Goal: Task Accomplishment & Management: Manage account settings

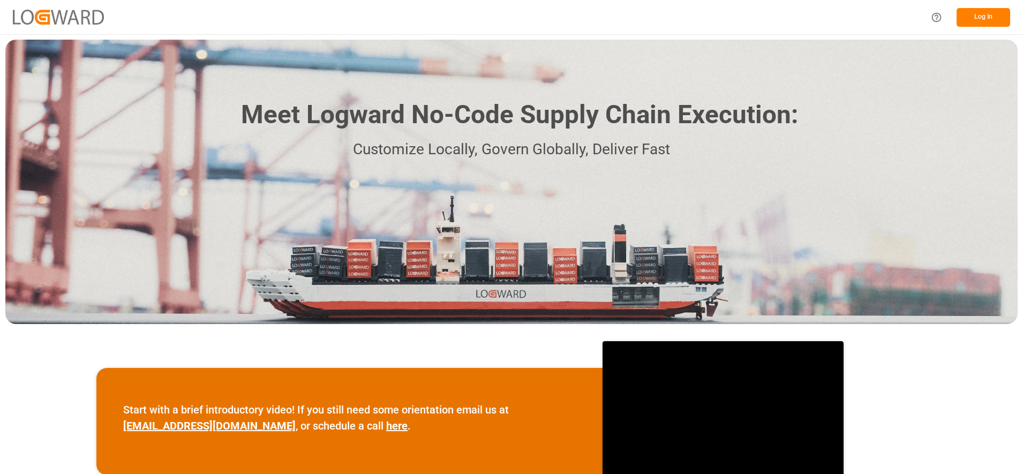
click at [989, 7] on div "Log In" at bounding box center [967, 17] width 86 height 24
click at [986, 17] on button "Log In" at bounding box center [983, 17] width 54 height 19
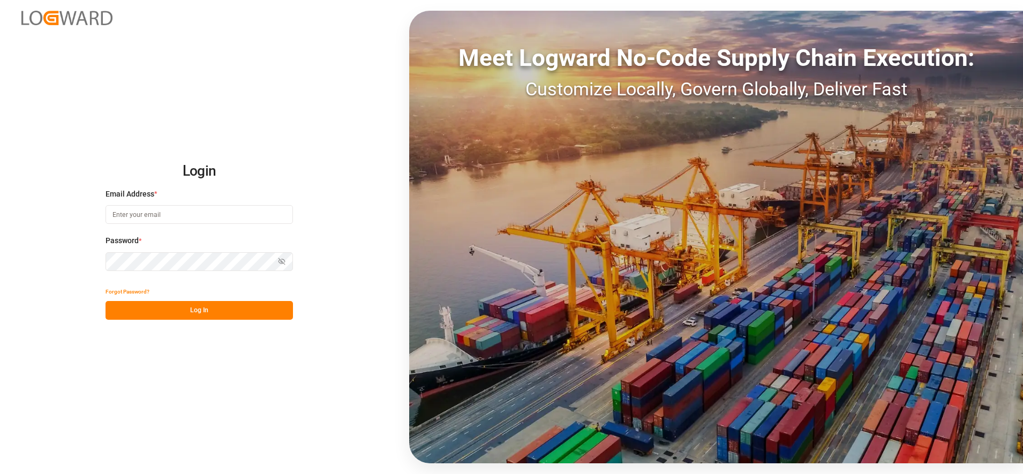
type input "[PERSON_NAME][EMAIL_ADDRESS][PERSON_NAME][DOMAIN_NAME]"
click at [193, 304] on button "Log In" at bounding box center [198, 310] width 187 height 19
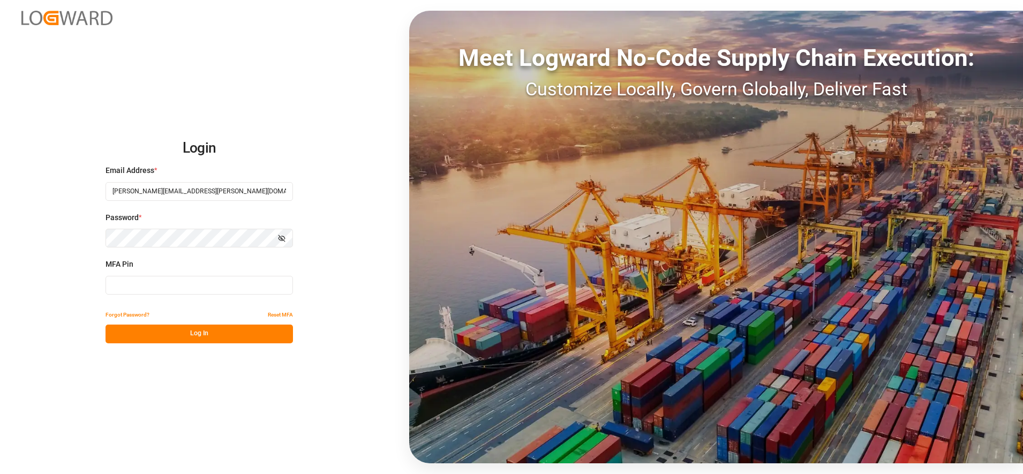
click at [200, 336] on button "Log In" at bounding box center [198, 334] width 187 height 19
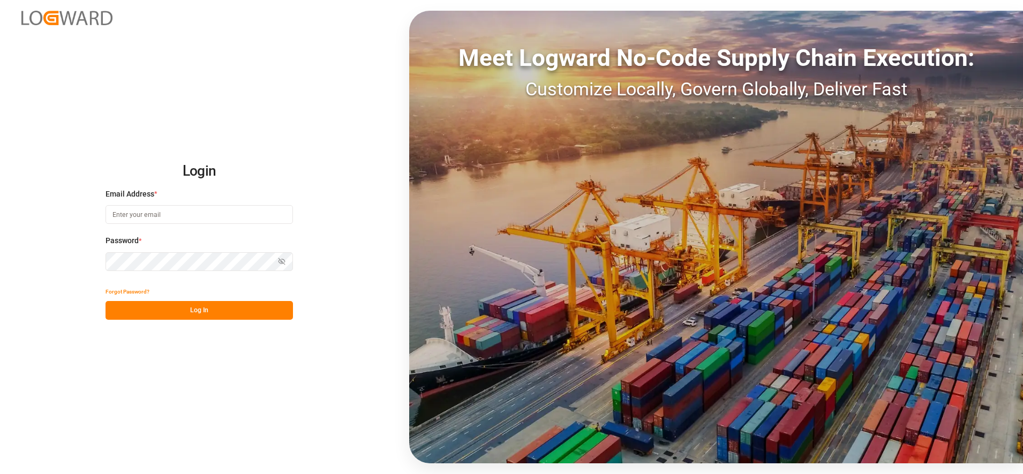
type input "[PERSON_NAME][EMAIL_ADDRESS][PERSON_NAME][DOMAIN_NAME]"
click at [224, 312] on button "Log In" at bounding box center [198, 310] width 187 height 19
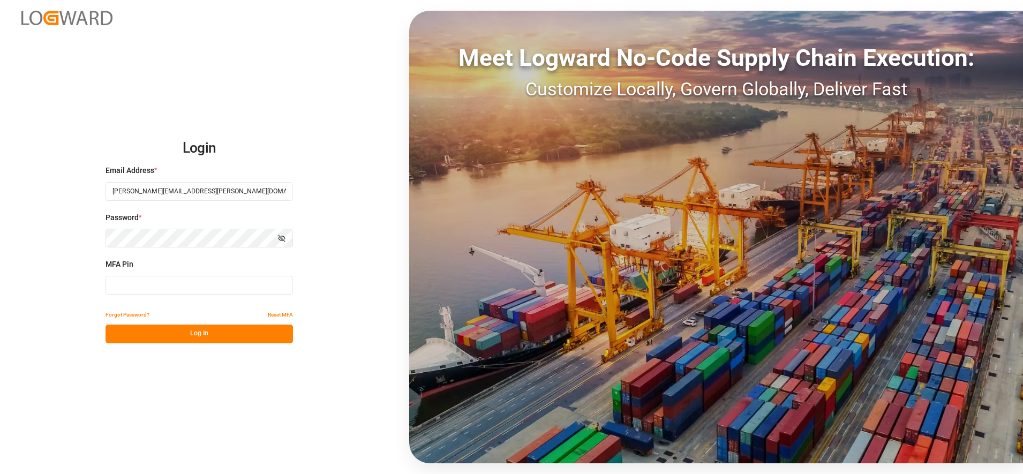
click at [219, 280] on input at bounding box center [198, 285] width 187 height 19
type input "891702"
click at [256, 338] on button "Log In" at bounding box center [198, 334] width 187 height 19
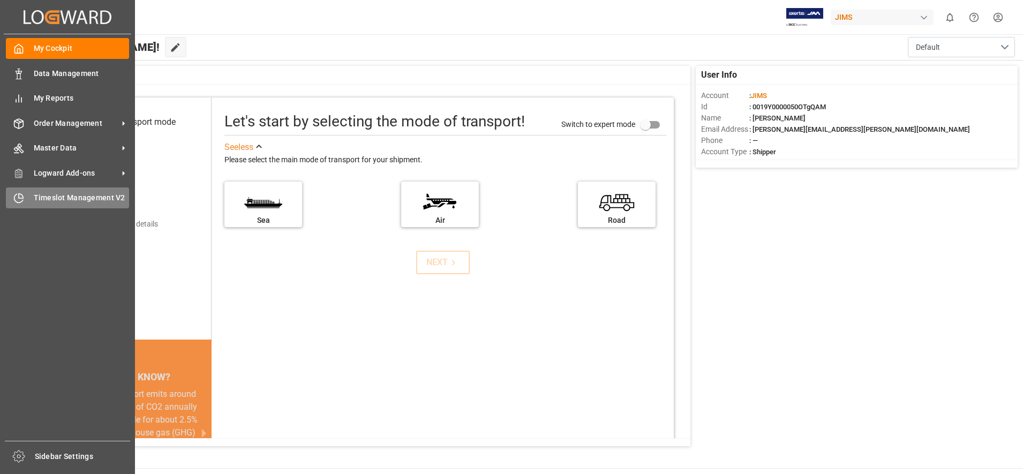
click at [14, 201] on icon at bounding box center [18, 198] width 11 height 11
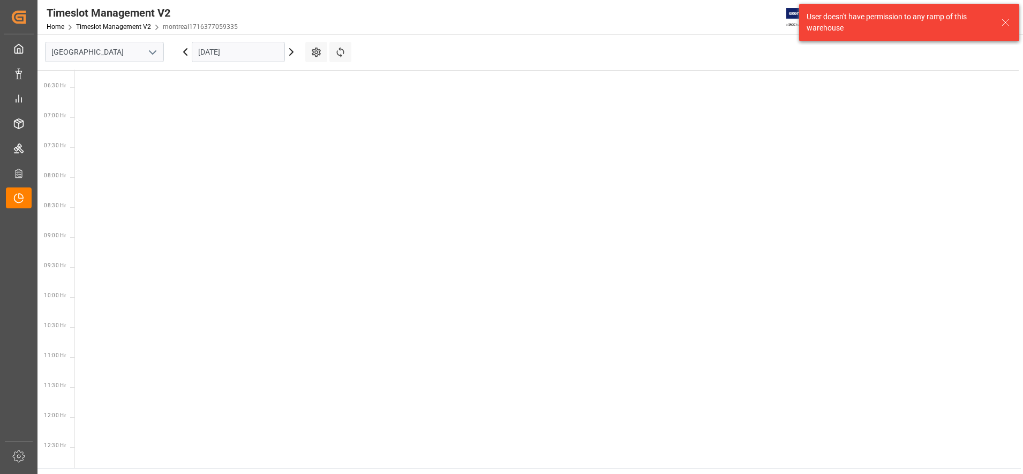
scroll to position [435, 0]
click at [153, 56] on icon "open menu" at bounding box center [152, 52] width 13 height 13
click at [82, 92] on div "Southaven" at bounding box center [105, 100] width 118 height 24
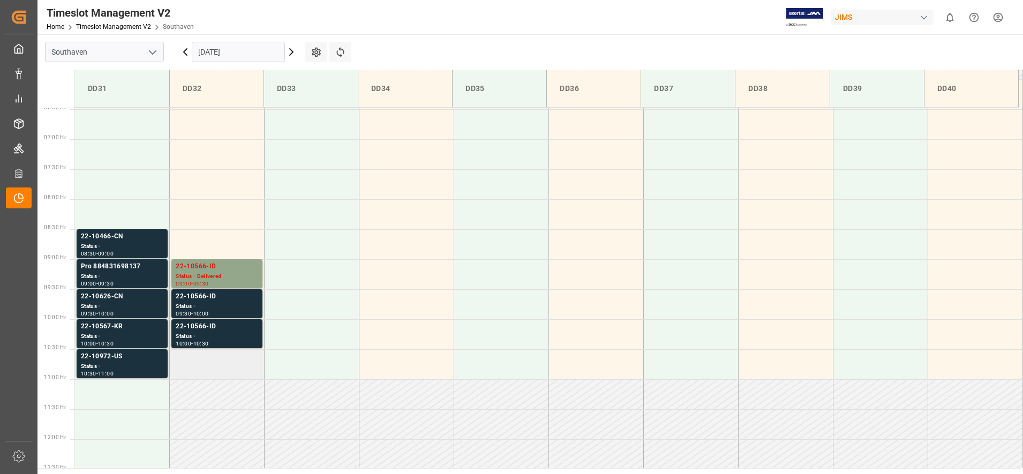
scroll to position [473, 0]
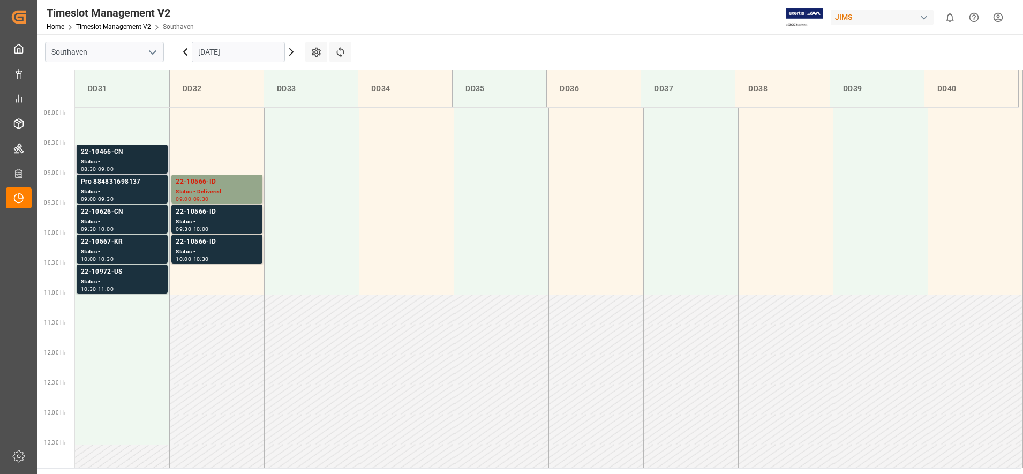
click at [113, 156] on div "22-10466-CN" at bounding box center [122, 152] width 82 height 11
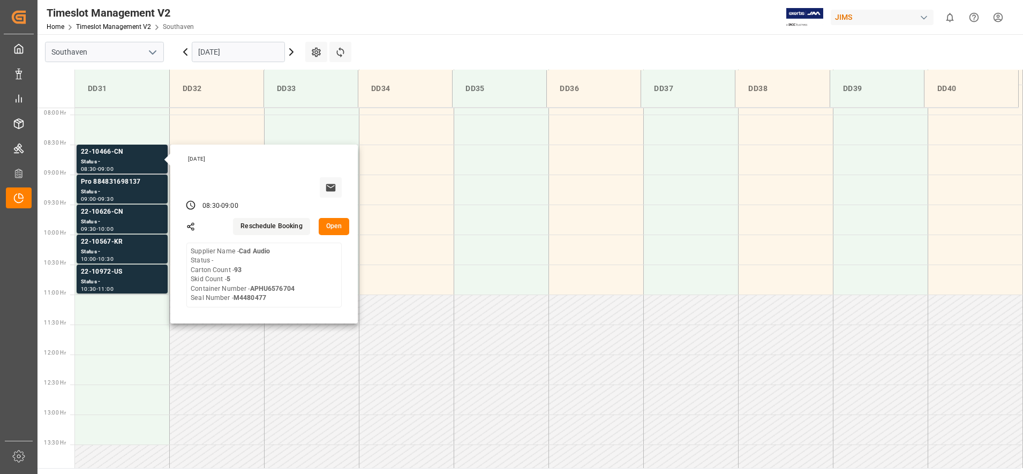
click at [326, 223] on button "Open" at bounding box center [334, 226] width 31 height 17
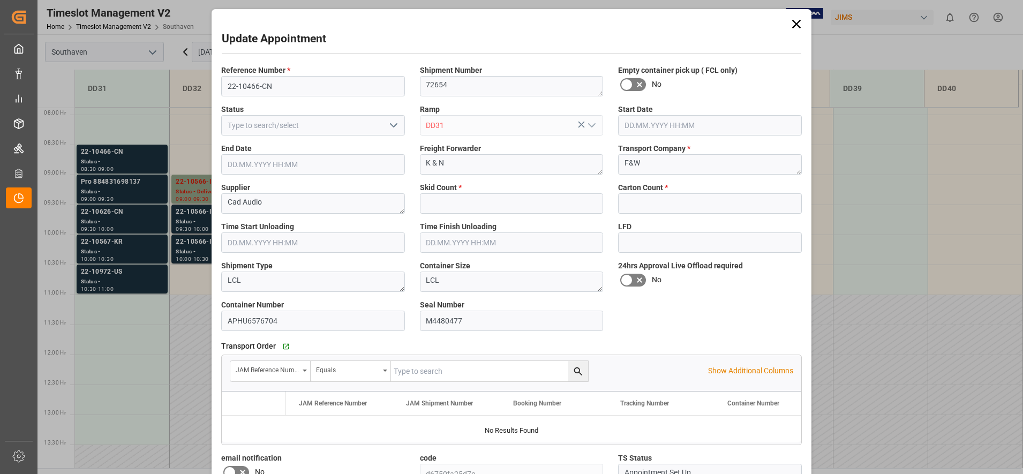
type input "5"
type input "93"
type input "[DATE] 08:30"
type input "[DATE] 09:00"
type input "[DATE] 18:10"
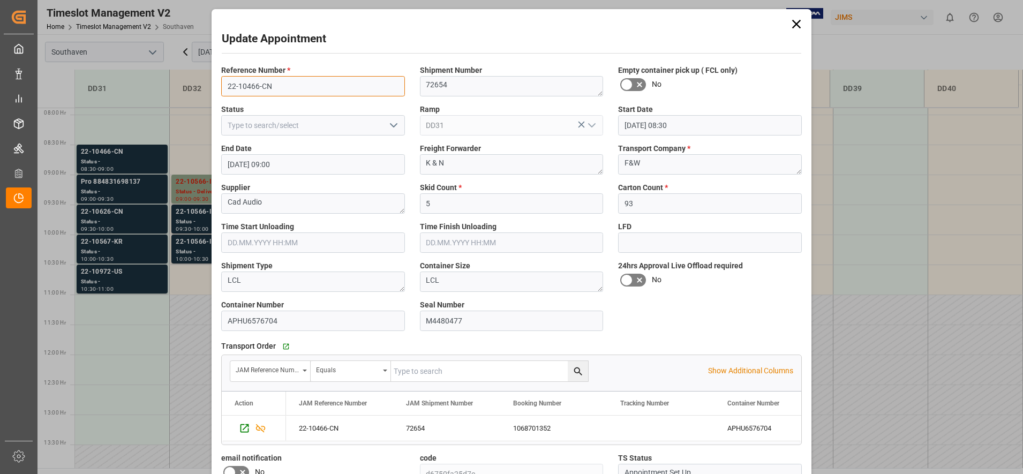
click at [310, 78] on input "22-10466-CN" at bounding box center [313, 86] width 184 height 20
click at [275, 84] on input "22-10466-CN" at bounding box center [313, 86] width 184 height 20
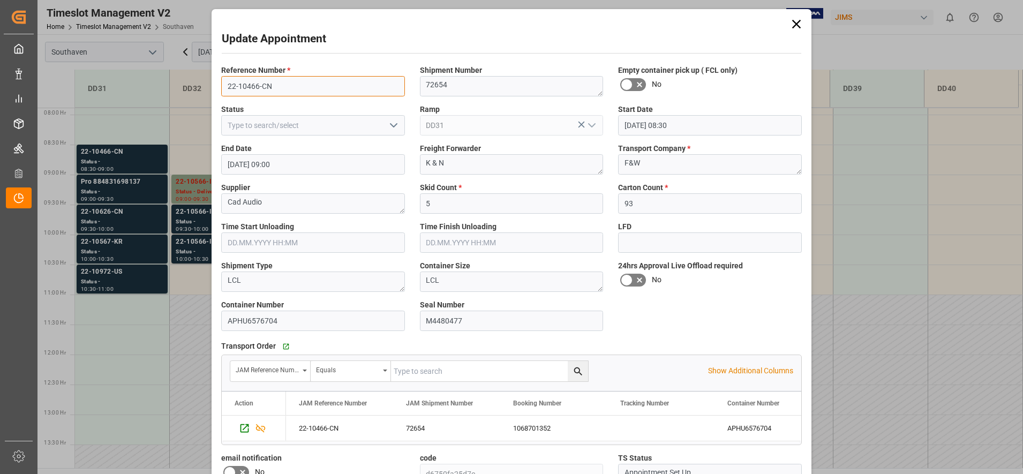
click at [275, 84] on input "22-10466-CN" at bounding box center [313, 86] width 184 height 20
click at [291, 81] on input "22-10466-CN" at bounding box center [313, 86] width 184 height 20
click at [291, 83] on input "22-10466-CN" at bounding box center [313, 86] width 184 height 20
click at [291, 85] on input "22-10466-CN" at bounding box center [313, 86] width 184 height 20
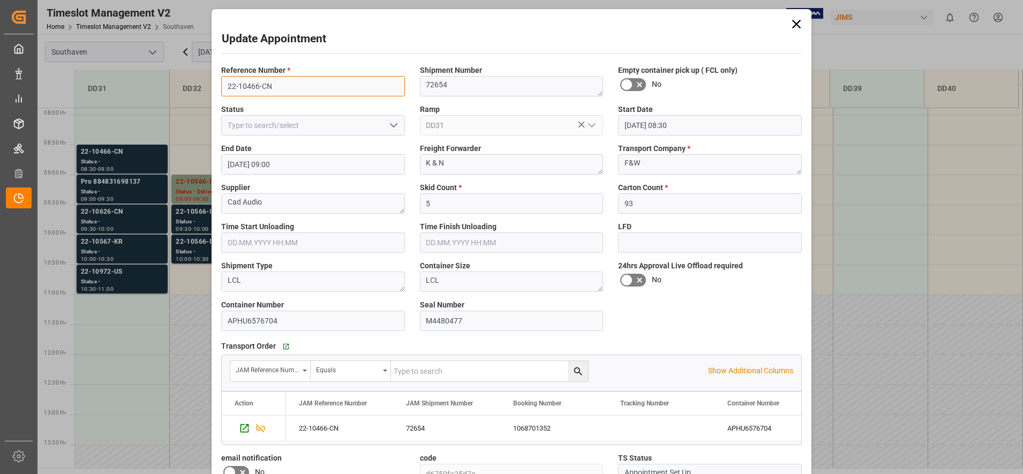
click at [291, 86] on input "22-10466-CN" at bounding box center [313, 86] width 184 height 20
click at [127, 183] on div "Update Appointment Reference Number * 22-10466-CN Shipment Number 72654 Empty c…" at bounding box center [511, 237] width 1023 height 474
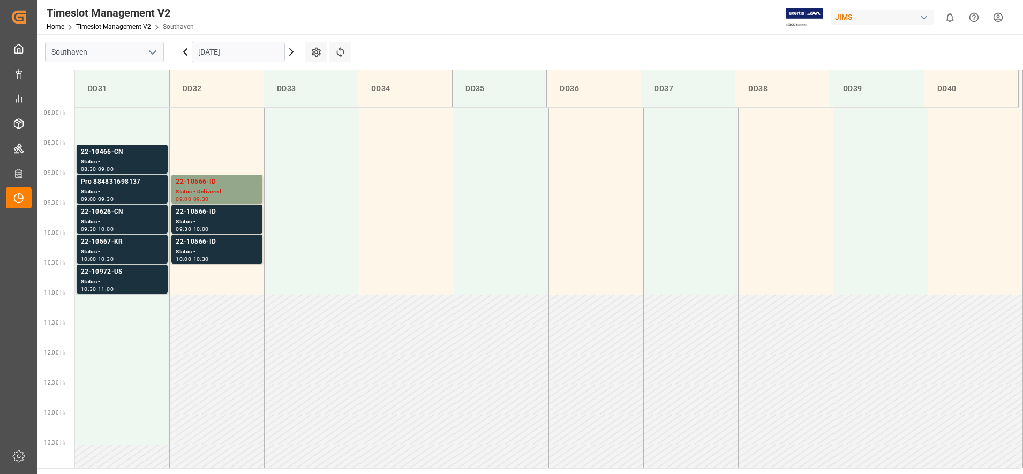
click at [112, 191] on div "Status -" at bounding box center [122, 191] width 82 height 9
click at [116, 224] on div "Status -" at bounding box center [122, 221] width 82 height 9
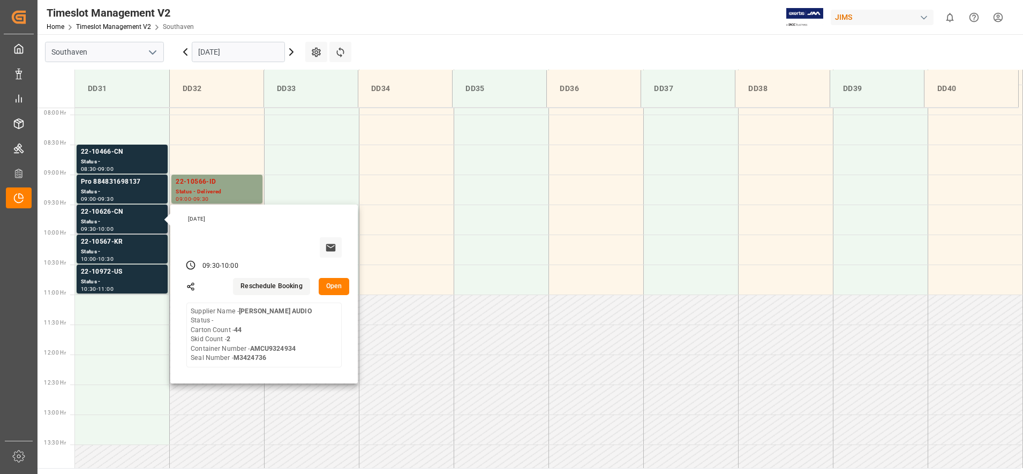
click at [331, 290] on button "Open" at bounding box center [334, 286] width 31 height 17
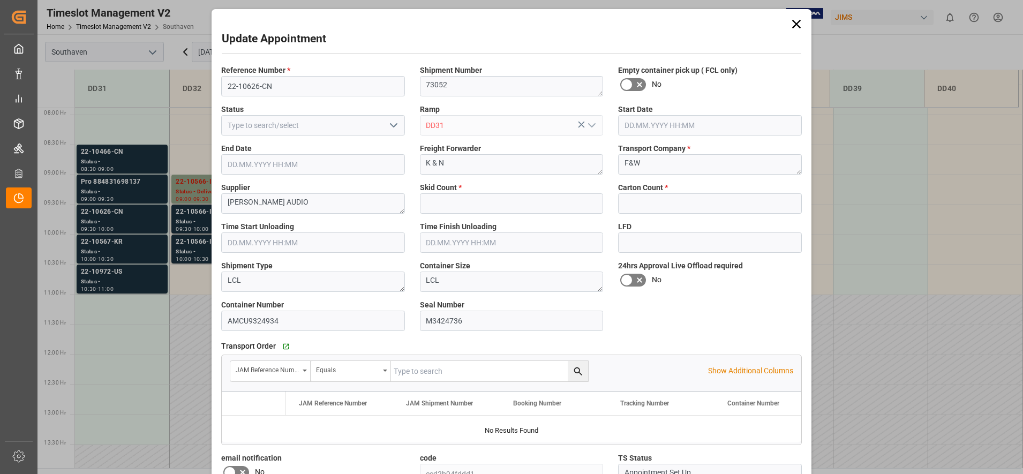
type input "2"
type input "44"
type input "[DATE] 09:30"
type input "[DATE] 10:00"
type input "[DATE] 17:44"
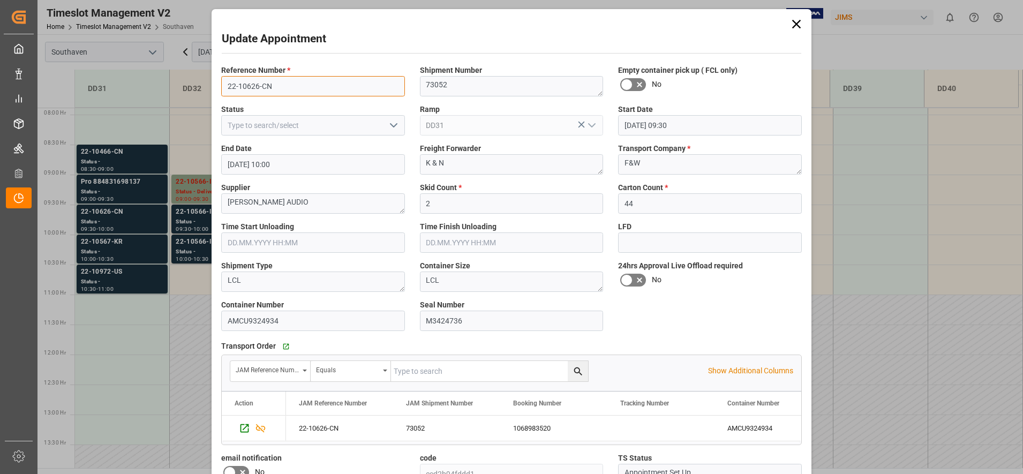
click at [296, 91] on input "22-10626-CN" at bounding box center [313, 86] width 184 height 20
click at [142, 236] on div "Update Appointment Reference Number * 22-10626-CN Shipment Number 73052 Empty c…" at bounding box center [511, 237] width 1023 height 474
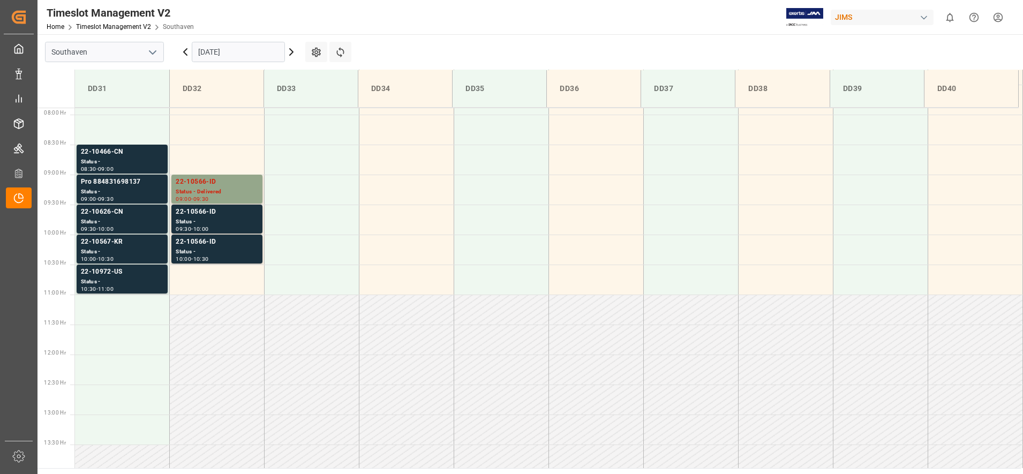
click at [118, 246] on div "22-10567-KR" at bounding box center [122, 242] width 82 height 11
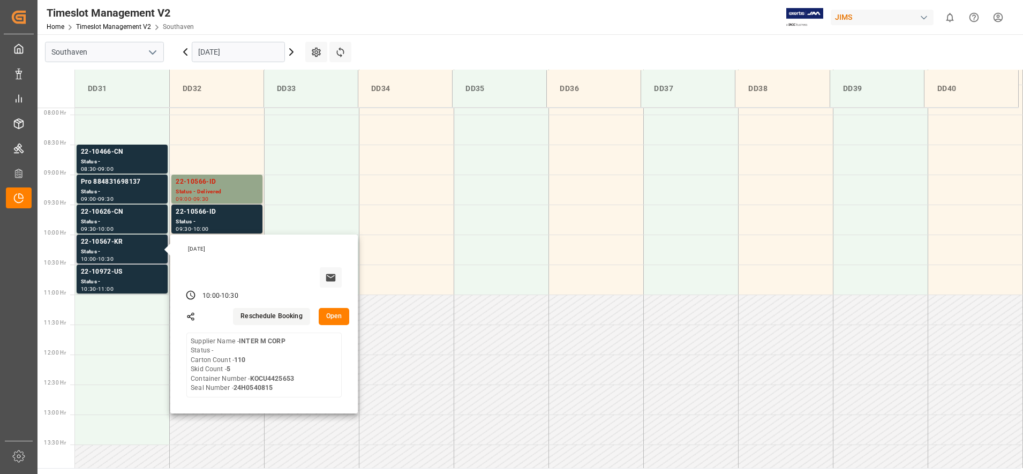
click at [343, 325] on div "[DATE] 10:00 - 10:30 Reschedule Booking Open Supplier Name - INTER M CORP Statu…" at bounding box center [263, 324] width 187 height 179
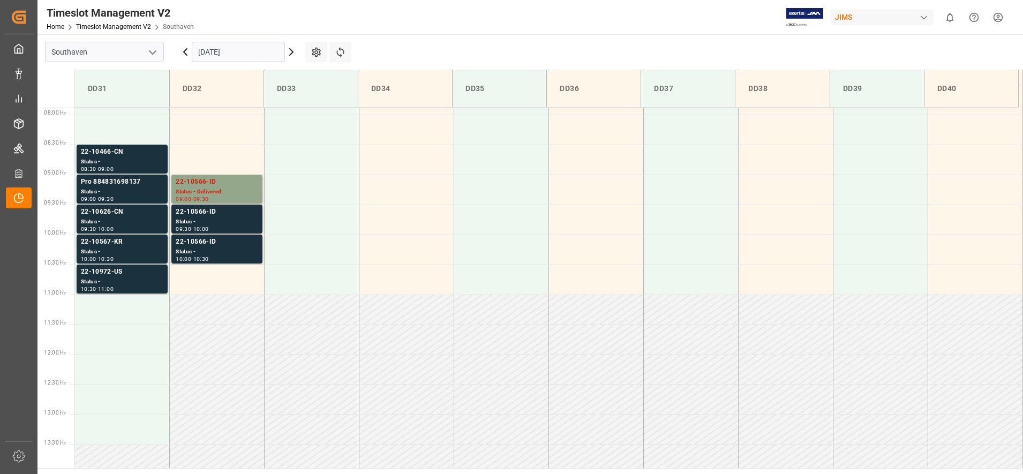
click at [340, 320] on td at bounding box center [312, 310] width 95 height 30
click at [129, 243] on div "22-10567-KR" at bounding box center [122, 242] width 82 height 11
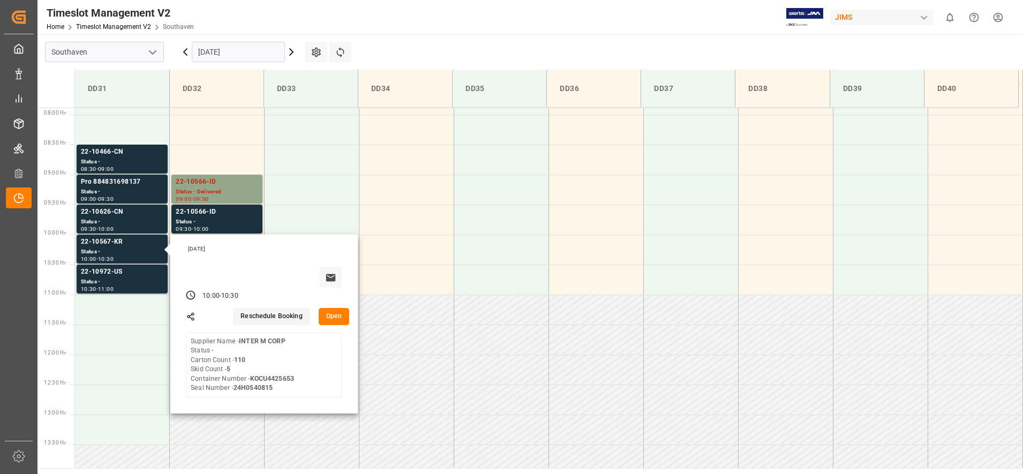
click at [327, 314] on button "Open" at bounding box center [334, 316] width 31 height 17
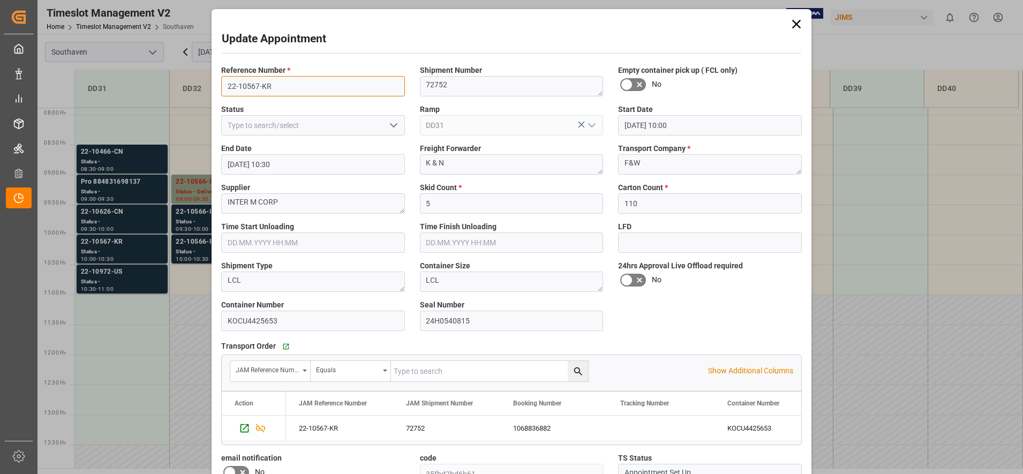
click at [288, 87] on input "22-10567-KR" at bounding box center [313, 86] width 184 height 20
click at [134, 248] on div "Update Appointment Reference Number * 22-10567-KR Shipment Number 72752 Empty c…" at bounding box center [511, 237] width 1023 height 474
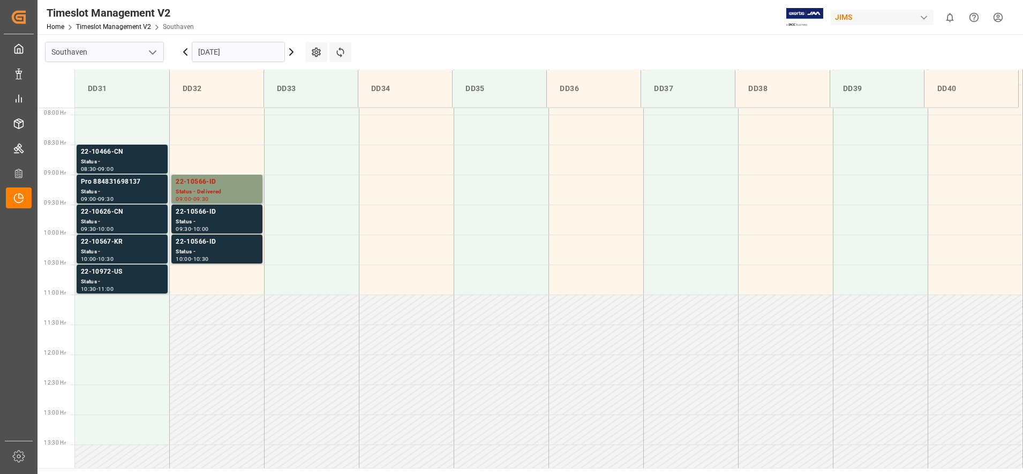
click at [218, 186] on div "22-10566-ID" at bounding box center [217, 182] width 82 height 11
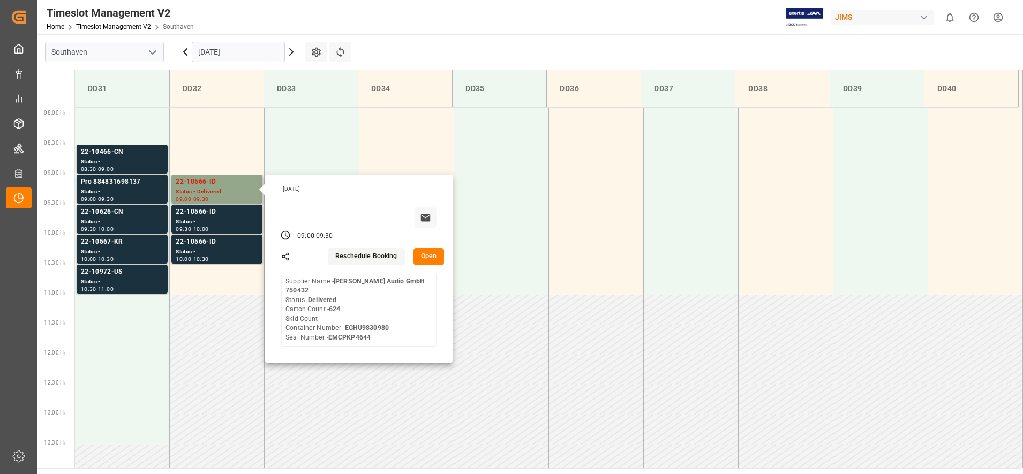
click at [440, 261] on button "Open" at bounding box center [428, 256] width 31 height 17
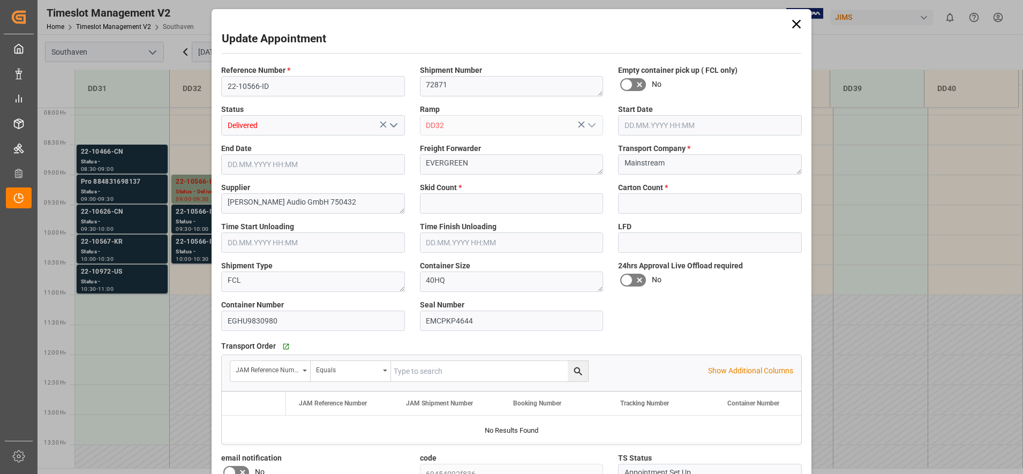
type input "0"
type input "624"
type input "[DATE] 09:00"
type input "[DATE] 09:30"
type input "[DATE] 12:22"
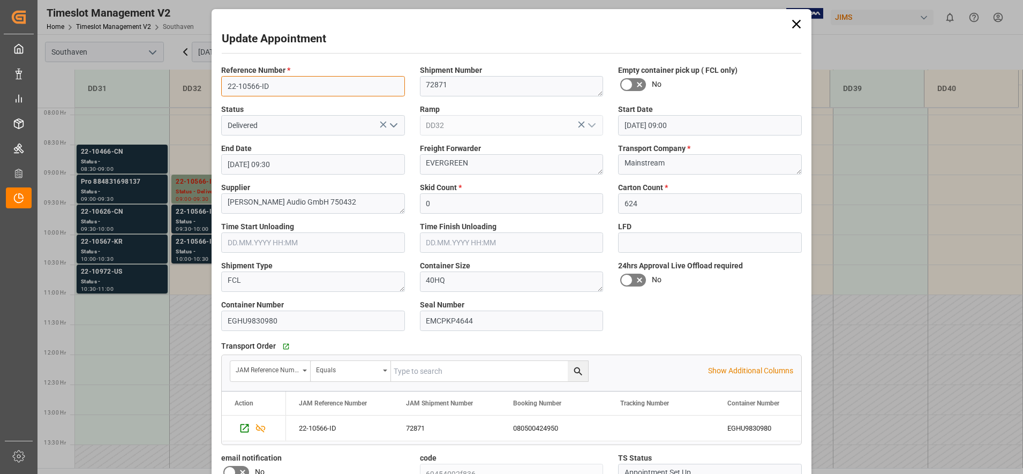
click at [298, 84] on input "22-10566-ID" at bounding box center [313, 86] width 184 height 20
click at [191, 221] on div "Update Appointment Reference Number * 22-10566-ID Shipment Number 72871 Empty c…" at bounding box center [511, 237] width 1023 height 474
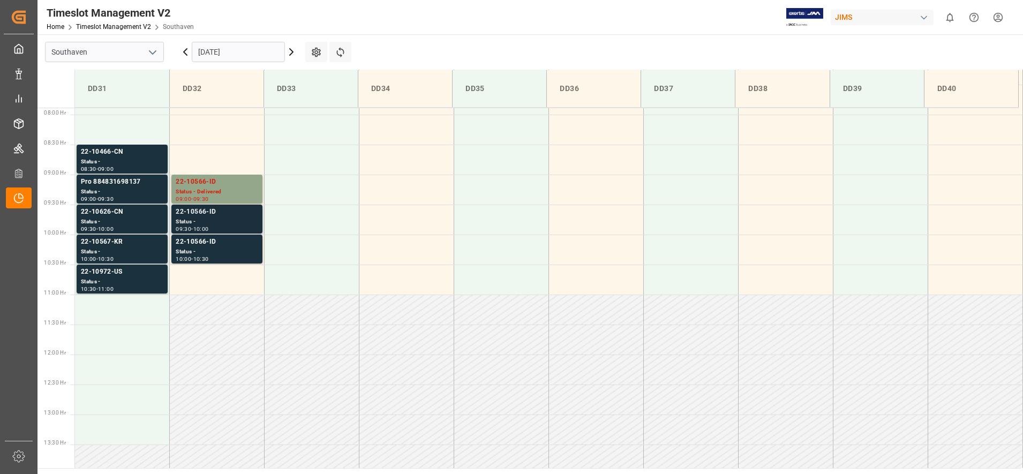
click at [197, 222] on div "Status -" at bounding box center [217, 221] width 82 height 9
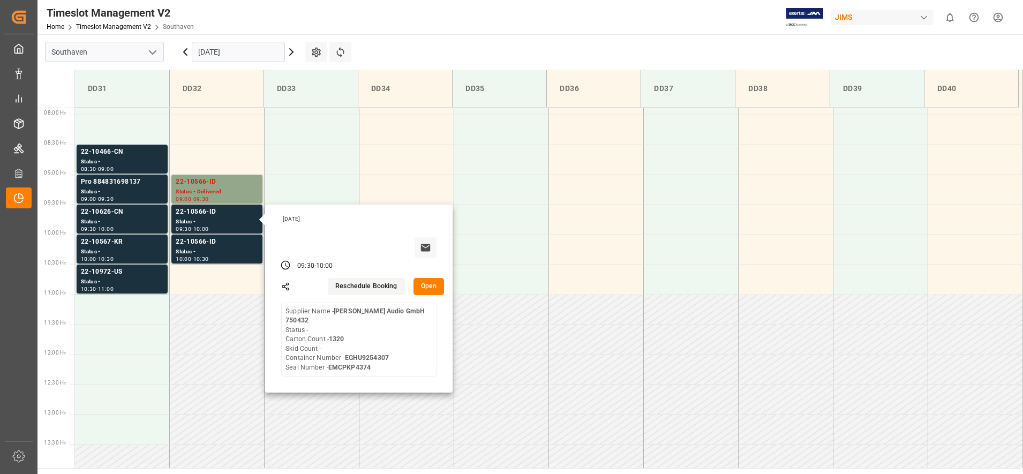
click at [427, 285] on button "Open" at bounding box center [428, 286] width 31 height 17
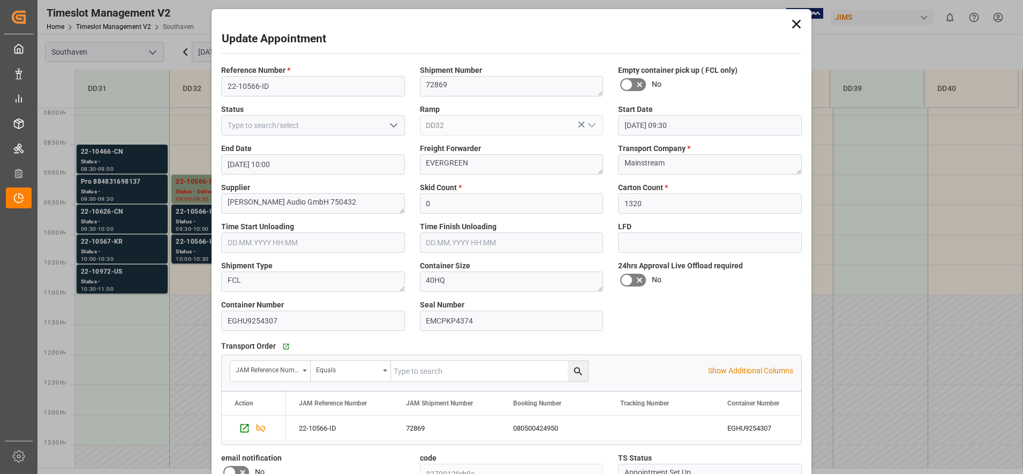
click at [216, 252] on div "Time Start Unloading" at bounding box center [313, 236] width 199 height 39
click at [190, 243] on div "Update Appointment Reference Number * 22-10566-ID Shipment Number 72869 Empty c…" at bounding box center [511, 237] width 1023 height 474
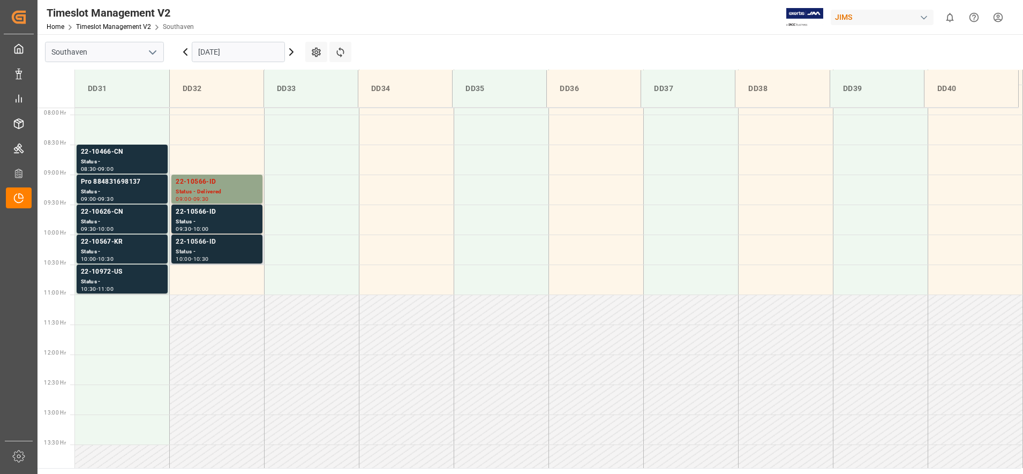
click at [191, 254] on div "Status -" at bounding box center [217, 251] width 82 height 9
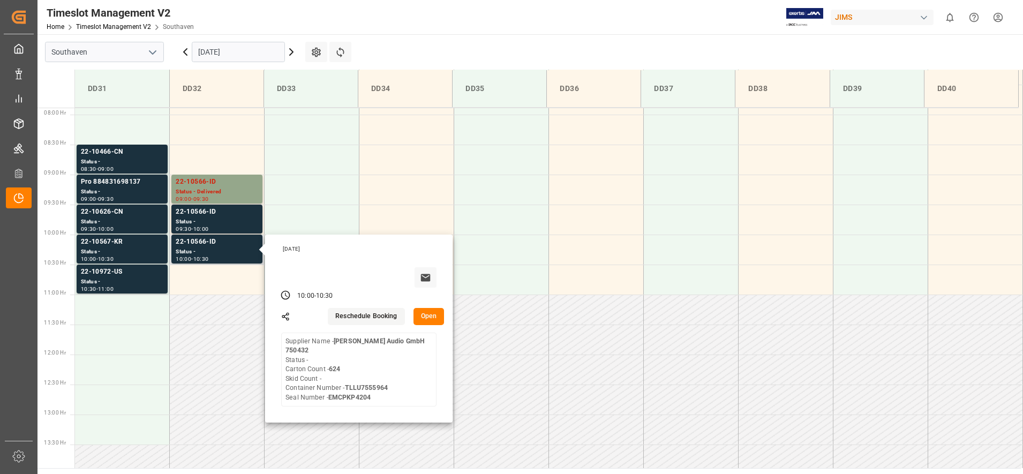
click at [420, 314] on button "Open" at bounding box center [428, 316] width 31 height 17
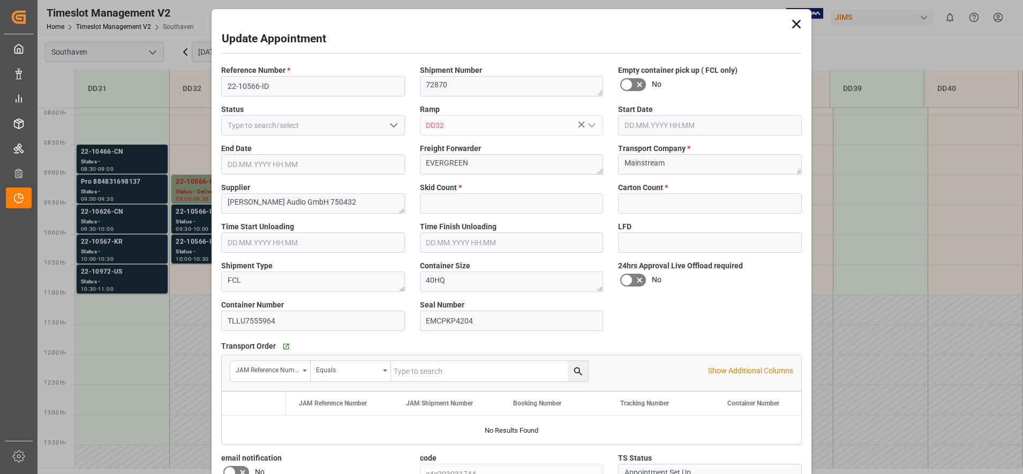
type input "0"
type input "624"
type input "[DATE] 10:00"
type input "[DATE] 10:30"
type input "[DATE] 16:13"
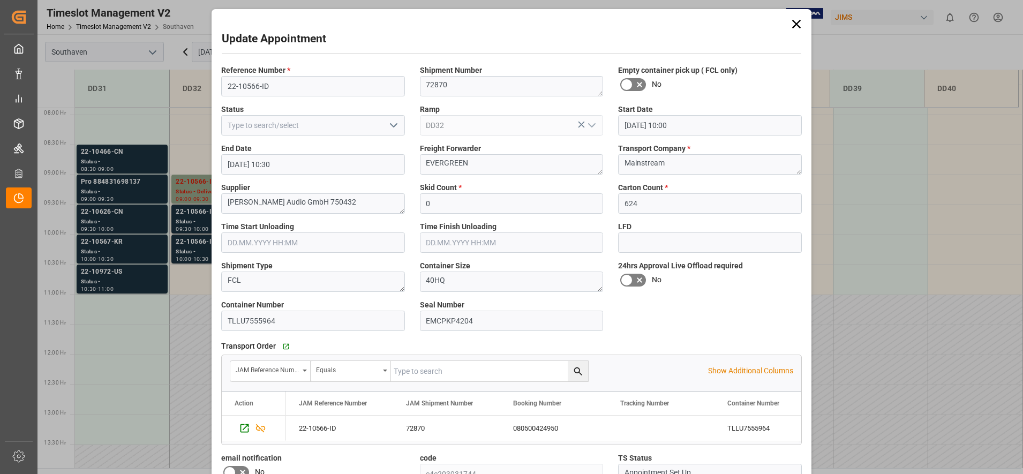
click at [794, 22] on icon at bounding box center [796, 24] width 15 height 15
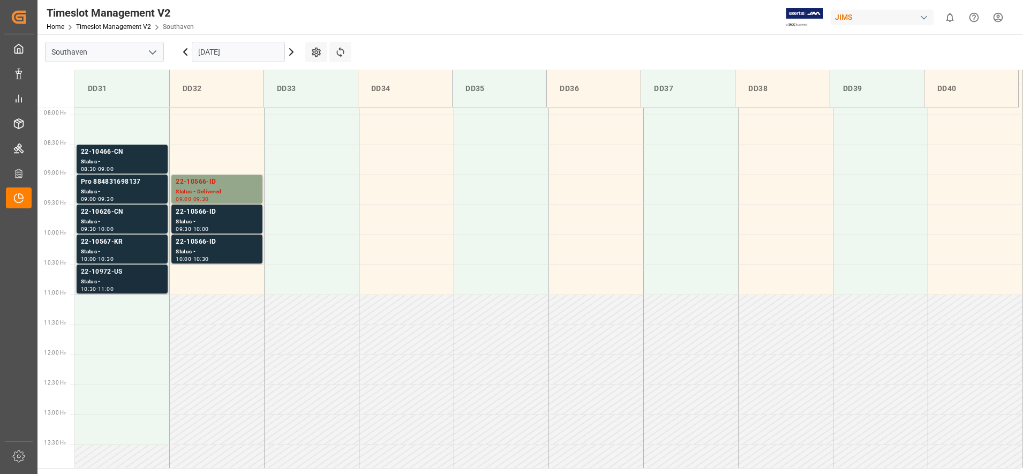
click at [132, 272] on div "22-10972-US" at bounding box center [122, 272] width 82 height 11
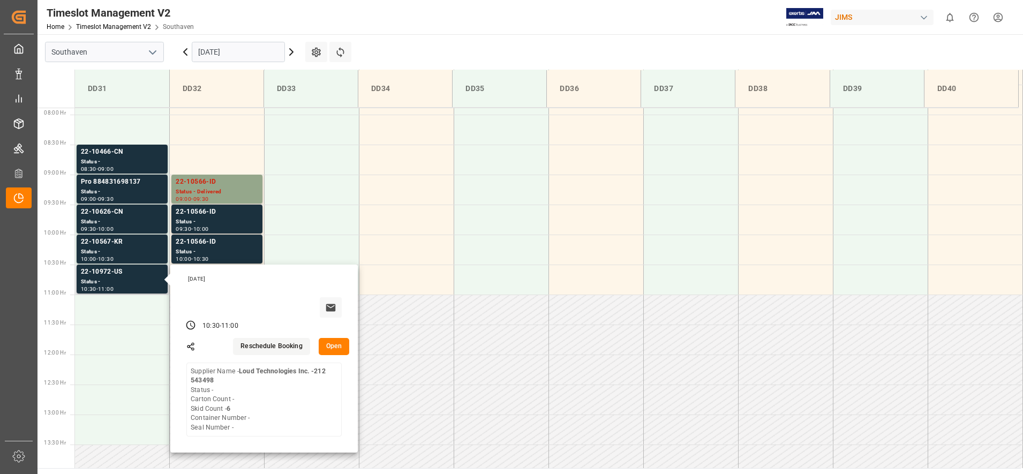
click at [328, 345] on button "Open" at bounding box center [334, 346] width 31 height 17
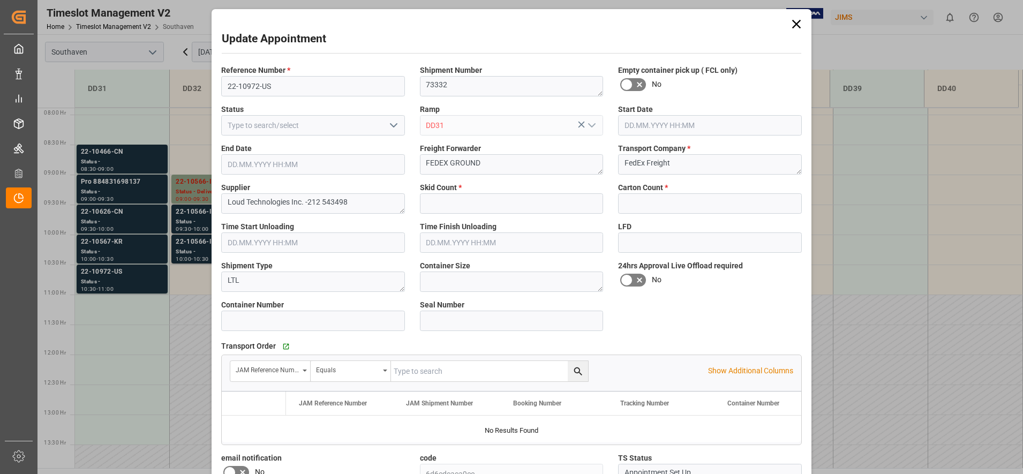
type input "6"
type input "0"
type input "[DATE] 10:30"
type input "[DATE] 11:00"
type input "[DATE] 16:48"
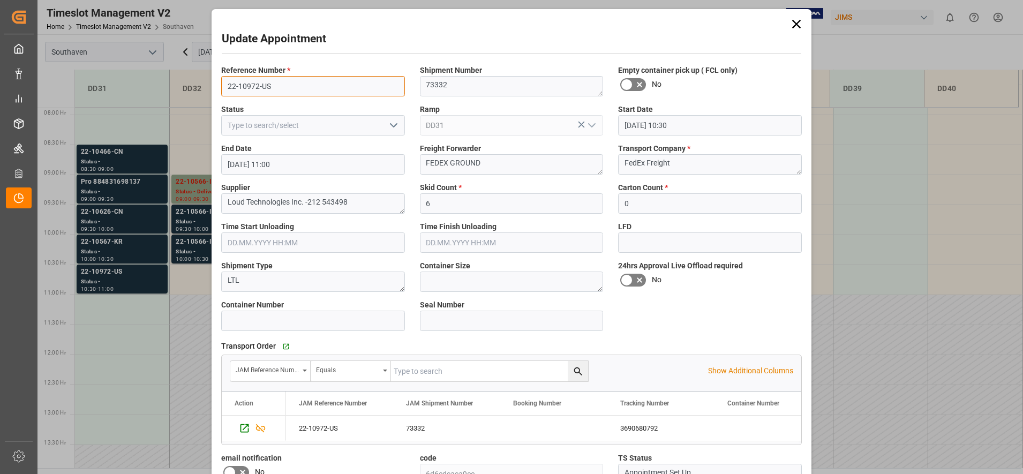
click at [296, 92] on input "22-10972-US" at bounding box center [313, 86] width 184 height 20
click at [295, 91] on input "22-10972-US" at bounding box center [313, 86] width 184 height 20
